Goal: Check status: Check status

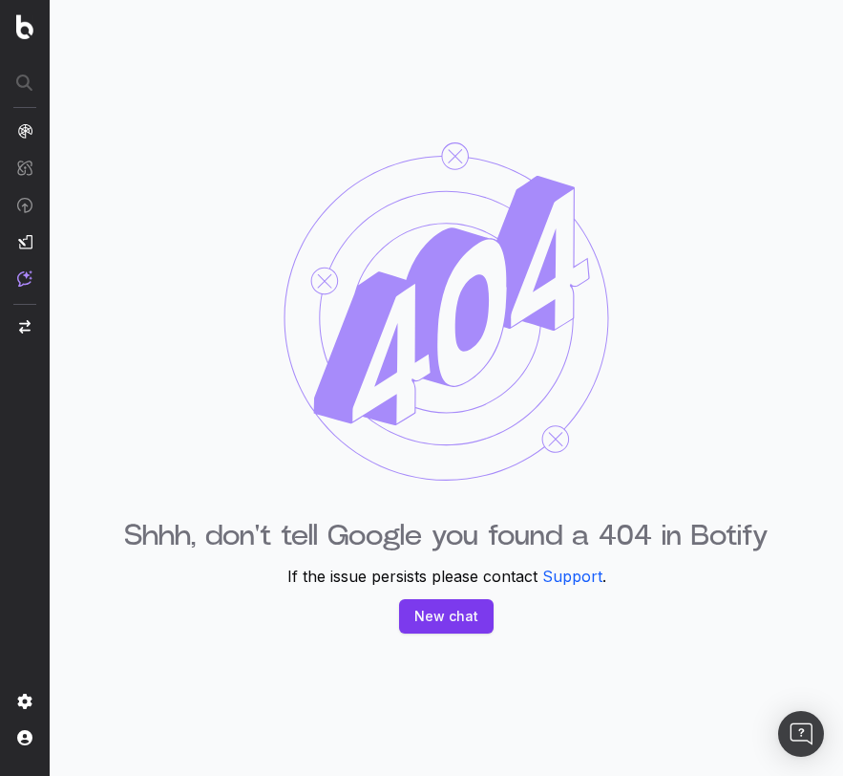
click at [146, 253] on div "Shhh, don't tell Google you found a 404 in Botify If the issue persists please …" at bounding box center [447, 388] width 794 height 776
